Goal: Task Accomplishment & Management: Use online tool/utility

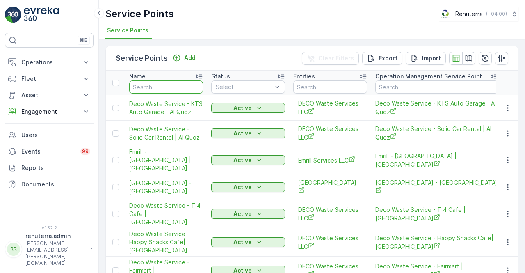
click at [158, 87] on input "text" at bounding box center [166, 86] width 74 height 13
type input "guk"
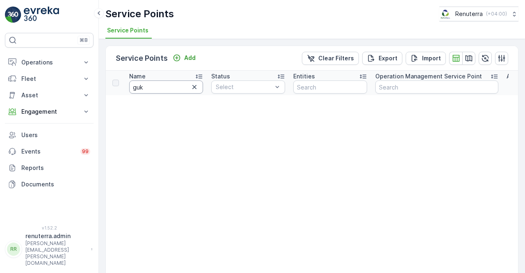
click at [158, 90] on input "guk" at bounding box center [166, 86] width 74 height 13
type input "gul"
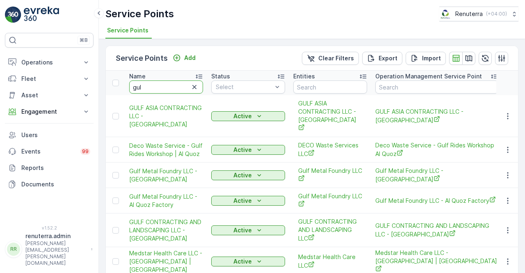
click at [159, 90] on input "gul" at bounding box center [166, 86] width 74 height 13
type input "gulf"
click at [156, 90] on input "gulf" at bounding box center [166, 86] width 74 height 13
type input "gulf contr"
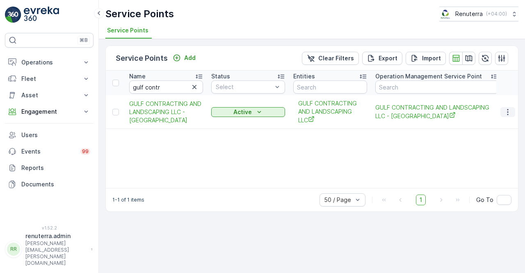
click at [507, 108] on icon "button" at bounding box center [508, 112] width 8 height 8
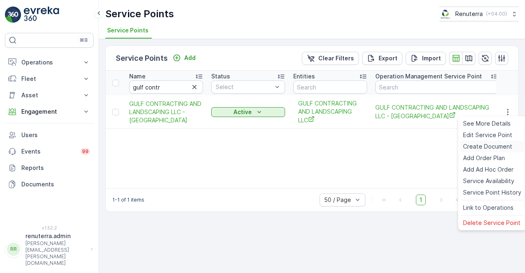
click at [480, 149] on span "Create Document" at bounding box center [487, 146] width 49 height 8
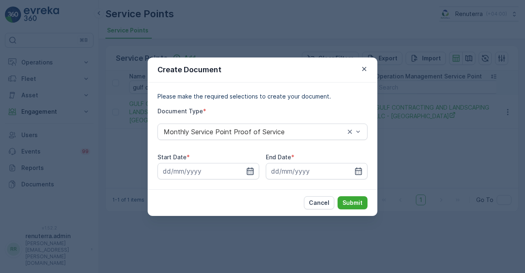
click at [246, 172] on icon "button" at bounding box center [250, 171] width 8 height 8
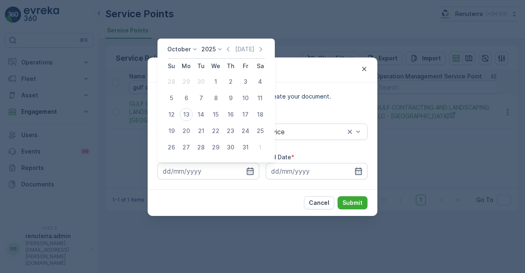
click at [229, 50] on icon "button" at bounding box center [228, 49] width 2 height 5
click at [190, 83] on div "1" at bounding box center [186, 81] width 13 height 13
type input "[DATE]"
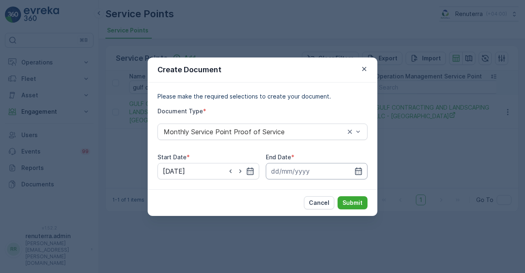
click at [358, 168] on icon "button" at bounding box center [359, 171] width 8 height 8
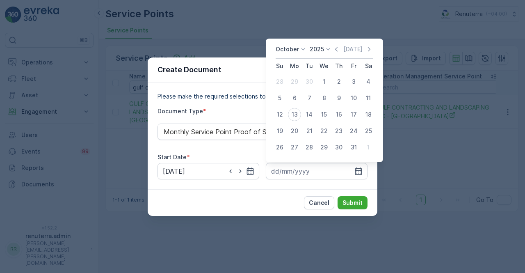
drag, startPoint x: 341, startPoint y: 51, endPoint x: 335, endPoint y: 65, distance: 15.6
click at [340, 51] on icon "button" at bounding box center [336, 49] width 8 height 8
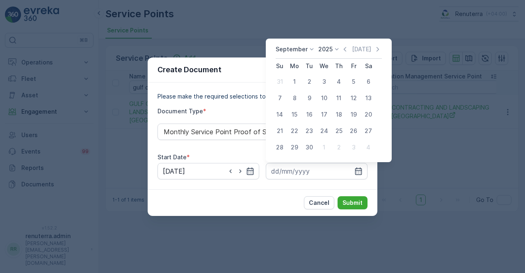
drag, startPoint x: 311, startPoint y: 149, endPoint x: 326, endPoint y: 184, distance: 38.4
click at [310, 149] on div "30" at bounding box center [309, 147] width 13 height 13
type input "[DATE]"
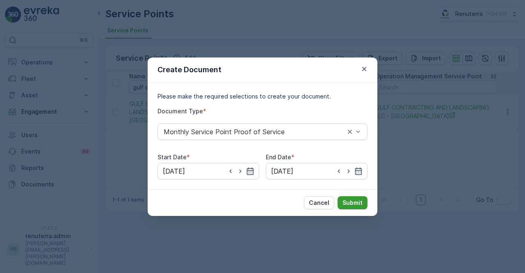
click at [357, 202] on p "Submit" at bounding box center [353, 203] width 20 height 8
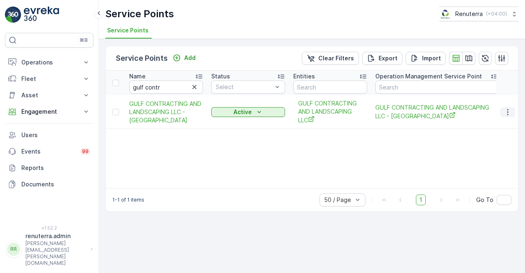
click at [502, 107] on button "button" at bounding box center [508, 112] width 15 height 10
click at [34, 188] on link "Documents" at bounding box center [49, 184] width 89 height 16
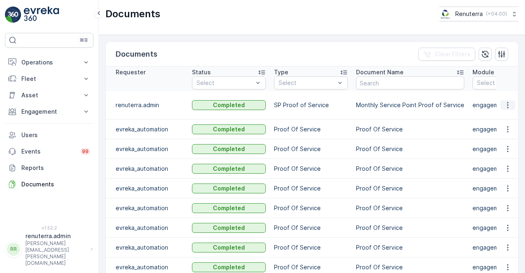
click at [507, 104] on icon "button" at bounding box center [508, 105] width 8 height 8
click at [499, 115] on span "See Details" at bounding box center [506, 116] width 32 height 8
